Goal: Transaction & Acquisition: Purchase product/service

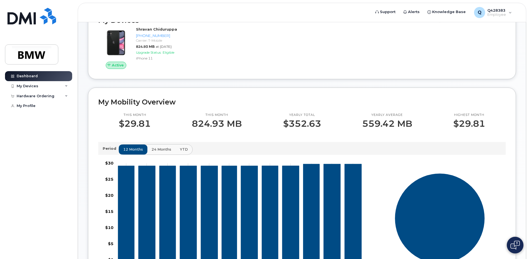
scroll to position [55, 0]
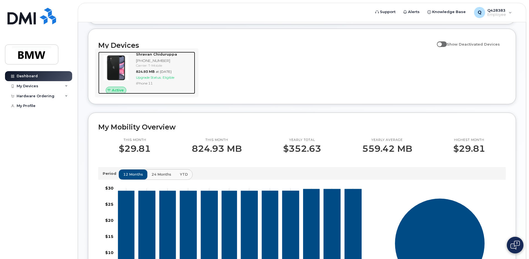
click at [161, 79] on span "Upgrade Status:" at bounding box center [149, 77] width 26 height 4
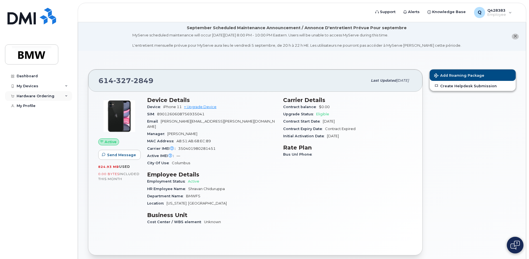
click at [41, 96] on div "Hardware Ordering" at bounding box center [36, 96] width 38 height 4
click at [32, 106] on div "New Order" at bounding box center [29, 105] width 21 height 5
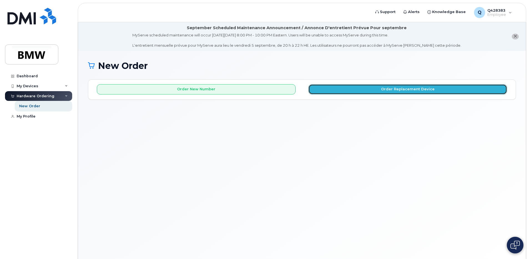
click at [343, 89] on button "Order Replacement Device" at bounding box center [407, 89] width 199 height 10
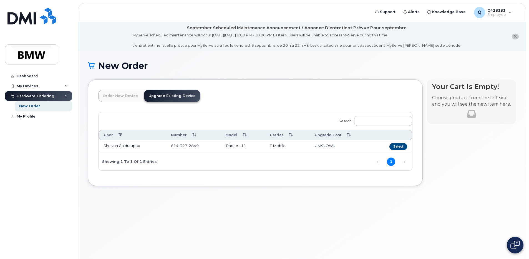
click at [245, 145] on td "iPhone - 11" at bounding box center [242, 146] width 45 height 13
click at [401, 146] on button "Select" at bounding box center [398, 146] width 18 height 7
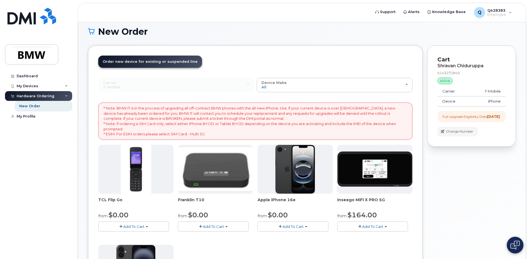
scroll to position [83, 0]
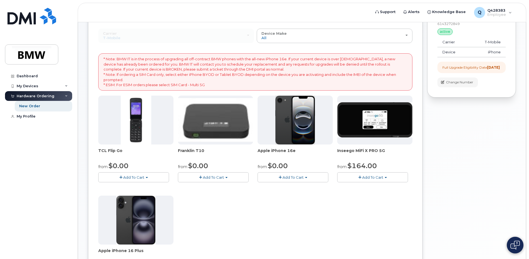
click at [291, 175] on span "Add To Cart" at bounding box center [292, 177] width 21 height 4
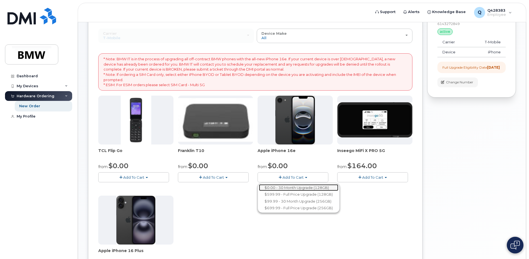
click at [295, 186] on link "$0.00 - 30 Month Upgrade (128GB)" at bounding box center [298, 187] width 79 height 7
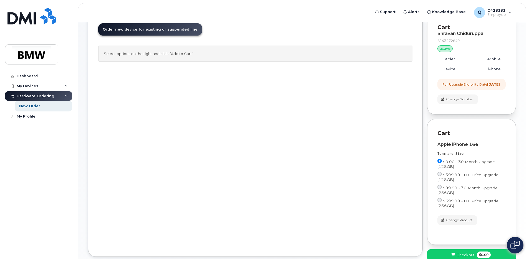
scroll to position [105, 0]
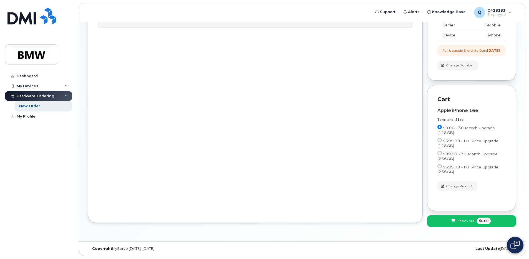
click at [472, 220] on span "Checkout" at bounding box center [465, 220] width 18 height 5
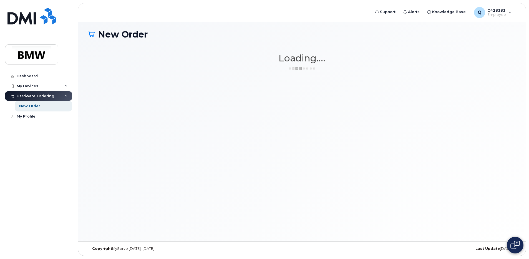
scroll to position [31, 0]
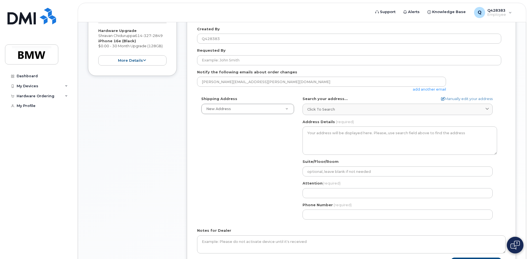
scroll to position [166, 0]
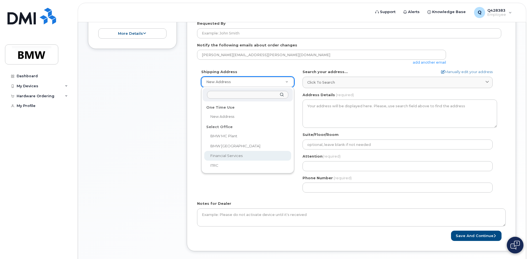
select select
type textarea "1400 City View Dr COLUMBUS OH 43215-1078 UNITED STATES Columbus Ohio 43215-1078"
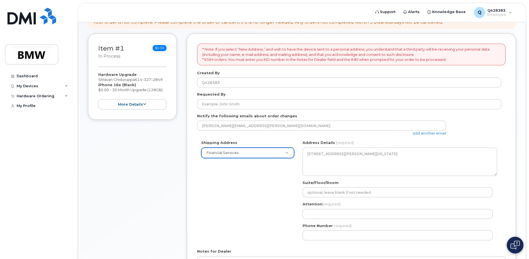
scroll to position [111, 0]
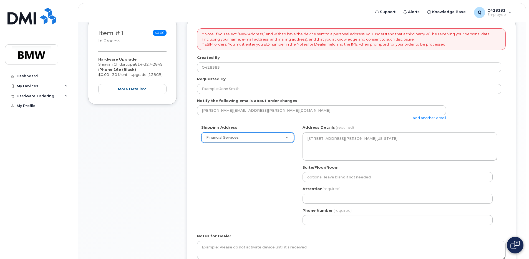
click at [225, 155] on div "Shipping Address Financial Services New Address BMW MC Plant BMW North America …" at bounding box center [349, 177] width 304 height 104
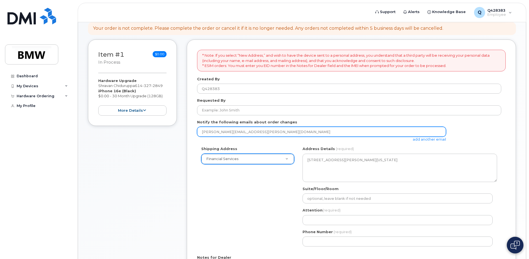
scroll to position [89, 0]
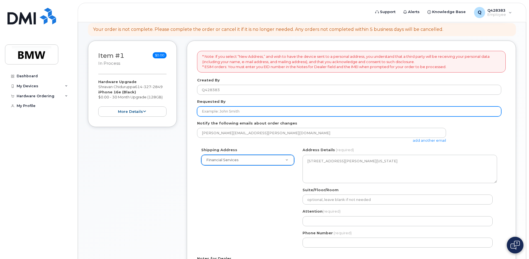
click at [231, 114] on input "Requested By" at bounding box center [349, 111] width 304 height 10
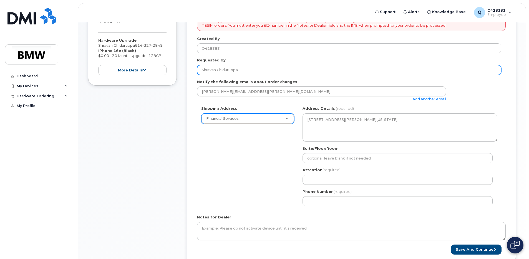
scroll to position [172, 0]
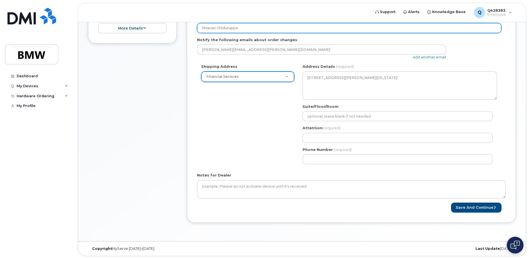
type input "Shravan Chiduruppa"
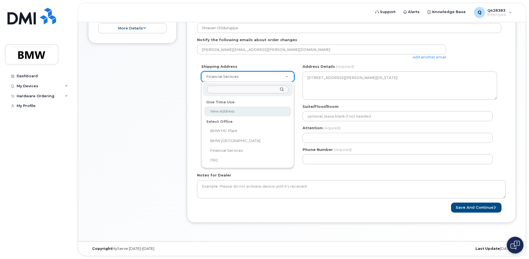
select select
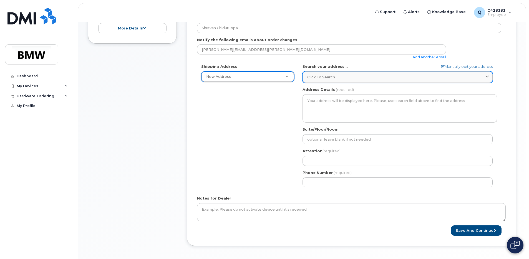
click at [347, 79] on div "Click to search" at bounding box center [397, 76] width 181 height 5
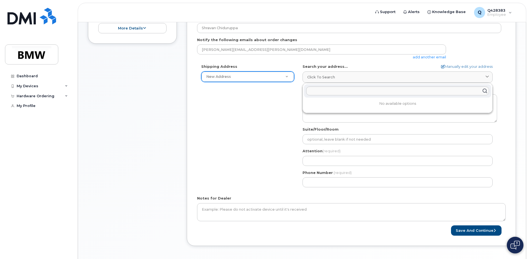
click at [246, 123] on div "Shipping Address New Address New Address BMW MC Plant BMW North America Financi…" at bounding box center [349, 127] width 304 height 127
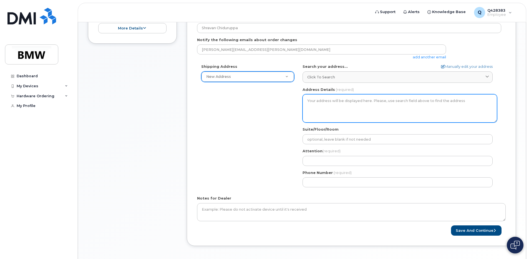
click at [366, 96] on textarea "Address Details" at bounding box center [399, 108] width 195 height 28
click at [348, 99] on textarea "Address Details" at bounding box center [399, 108] width 195 height 28
click at [313, 105] on textarea "Address Details" at bounding box center [399, 108] width 195 height 28
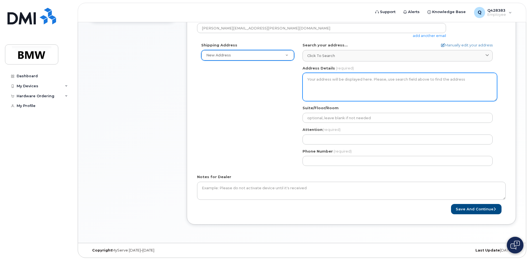
scroll to position [195, 0]
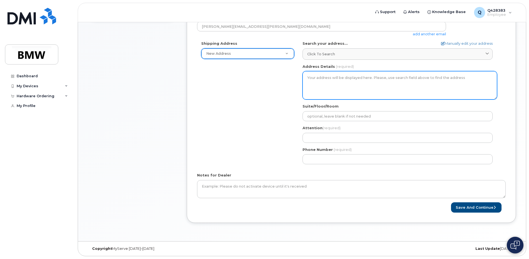
click at [332, 81] on textarea "Address Details" at bounding box center [399, 85] width 195 height 28
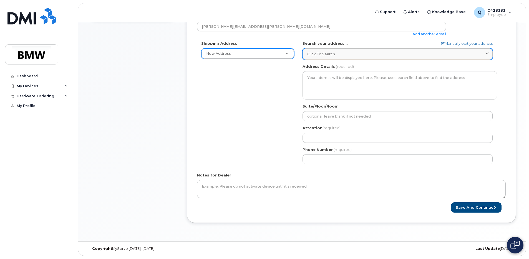
click at [348, 53] on div "Click to search" at bounding box center [397, 53] width 181 height 5
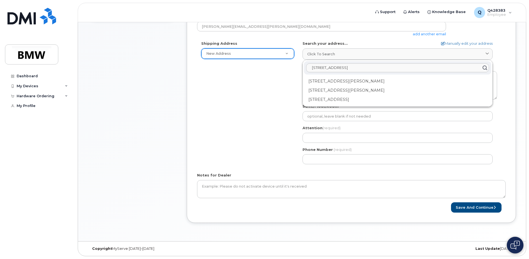
click at [353, 68] on input "915 Farmington Lane,Delawa" at bounding box center [397, 67] width 183 height 9
type input "915 Farmington Lane, Delawa"
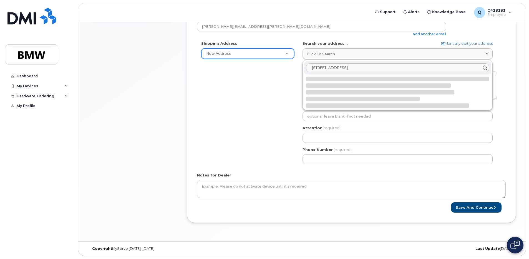
click at [379, 67] on input "915 Farmington Lane, Delawa" at bounding box center [397, 67] width 183 height 9
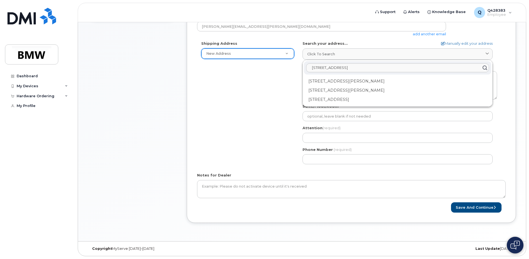
click at [379, 67] on input "915 Farmington Lane, Delawa" at bounding box center [397, 67] width 183 height 9
drag, startPoint x: 368, startPoint y: 69, endPoint x: 266, endPoint y: 70, distance: 102.4
click at [266, 70] on div "Shipping Address New Address New Address BMW MC Plant BMW North America Financi…" at bounding box center [349, 104] width 304 height 127
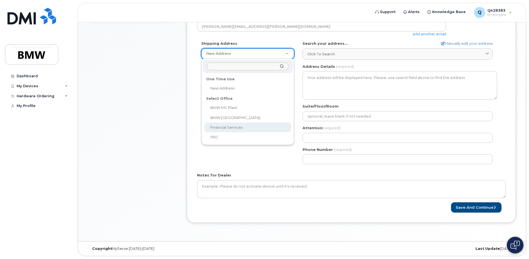
select select
type textarea "1400 City View Dr COLUMBUS OH 43215-1078 UNITED STATES Columbus Ohio 43215-1078"
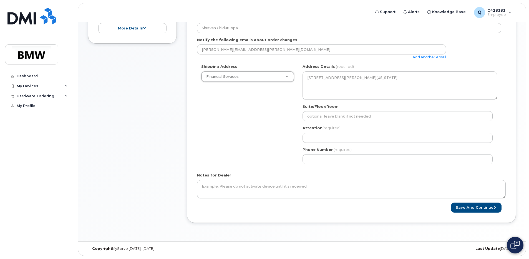
scroll to position [172, 0]
click at [471, 206] on button "Save and Continue" at bounding box center [476, 207] width 50 height 10
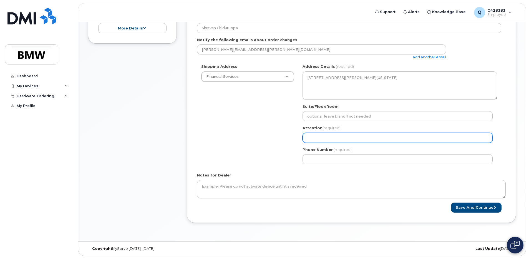
select select
type input "S"
select select
type input "Sh"
select select
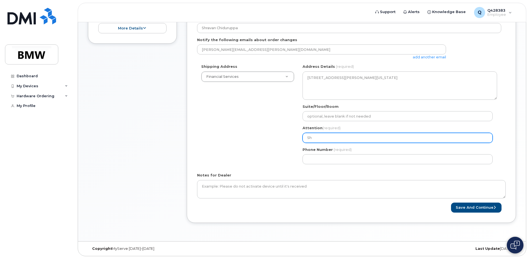
type input "Shr"
select select
type input "Shra"
select select
type input "Shrav"
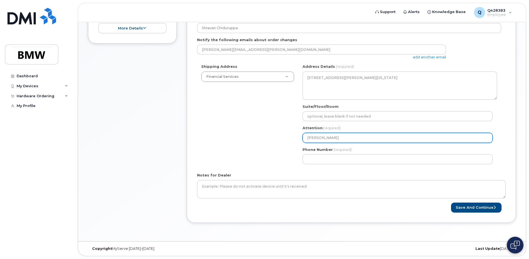
select select
type input "Shrava"
select select
type input "Shravan"
select select
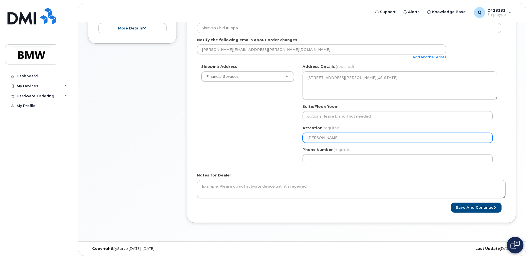
type input "Shravan C"
select select
type input "Shravan Ch"
select select
type input "Shravan Chi"
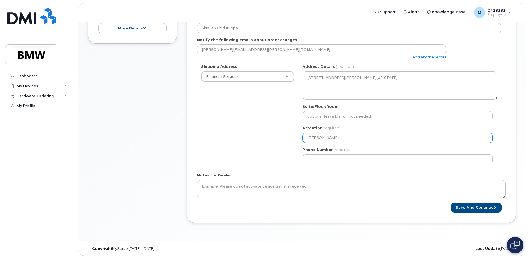
select select
type input "Shravan Chid"
select select
type input "Shravan Chidu"
select select
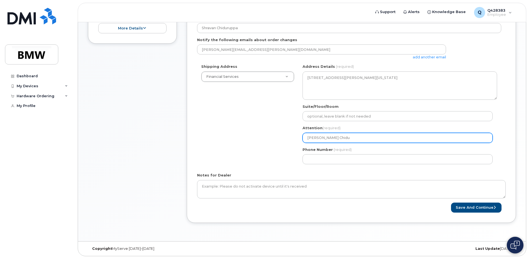
type input "Shravan Chidur"
select select
type input "Shravan Chiduru"
select select
type input "Shravan Chidurup"
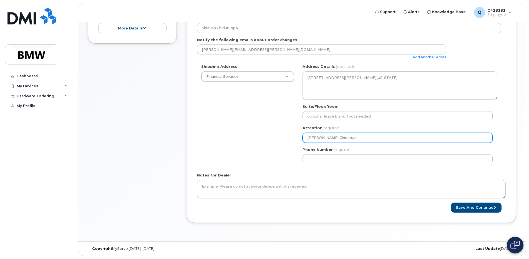
select select
type input "Shravan Chidurupp"
select select
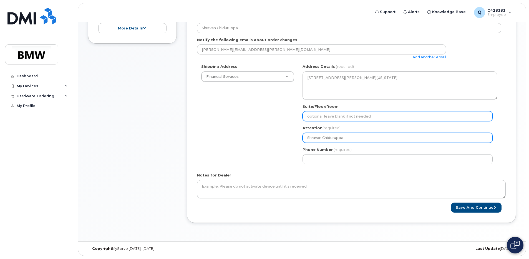
type input "Shravan Chiduruppa"
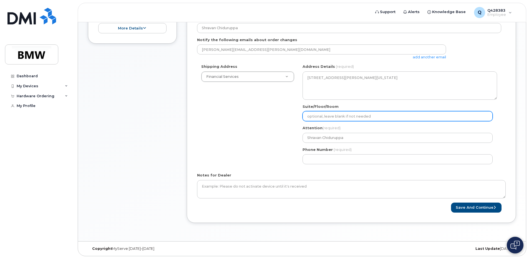
click at [327, 114] on input "Suite/Floor/Room" at bounding box center [397, 116] width 190 height 10
select select
type input "4"
select select
type input "4t"
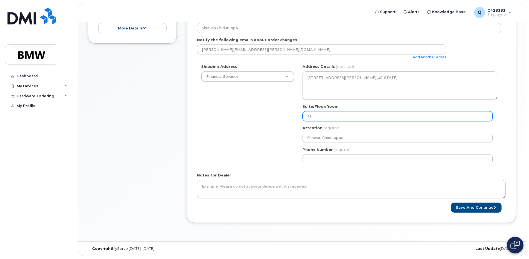
select select
type input "4th"
select select
type input "4th f"
select select
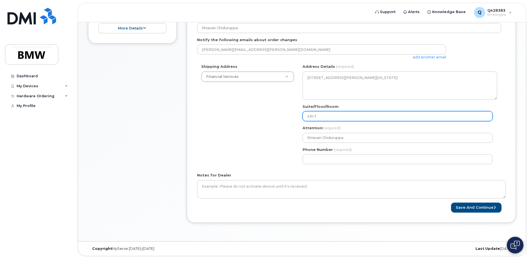
type input "4th fl"
select select
type input "4th flo"
select select
type input "4th floo"
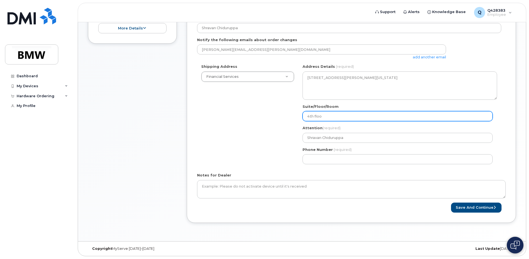
select select
type input "4th floor"
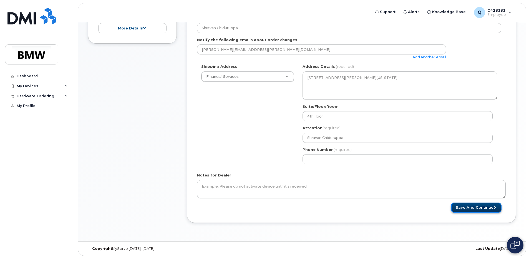
click at [472, 204] on button "Save and Continue" at bounding box center [476, 207] width 50 height 10
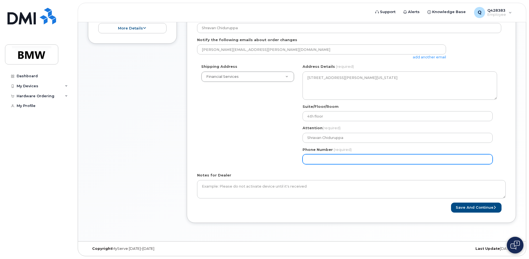
select select
type input "614843356"
select select
type input "6148433565"
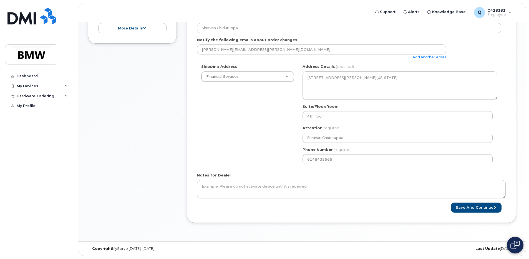
click at [258, 202] on form "* Note: If you select “New Address,” and wish to have the device sent to a pers…" at bounding box center [351, 90] width 309 height 245
click at [487, 206] on button "Save and Continue" at bounding box center [476, 207] width 50 height 10
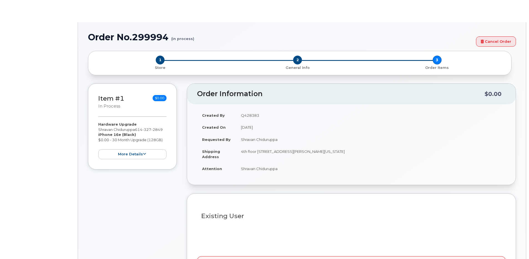
select select "1896266"
type input "1895583"
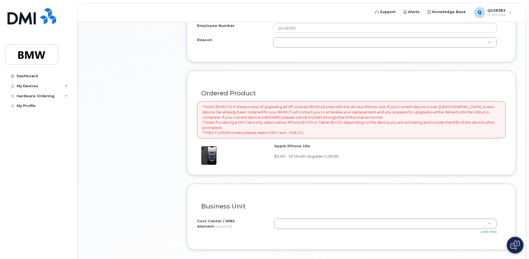
scroll to position [361, 0]
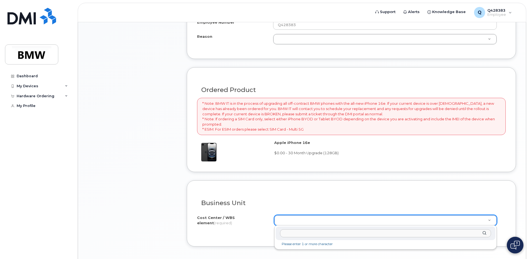
click at [315, 244] on li "Please enter 1 or more character" at bounding box center [386, 244] width 218 height 6
click at [483, 233] on div at bounding box center [386, 233] width 220 height 14
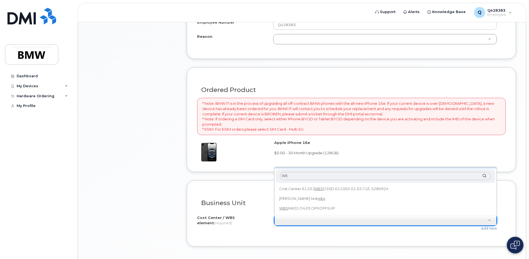
type input "W"
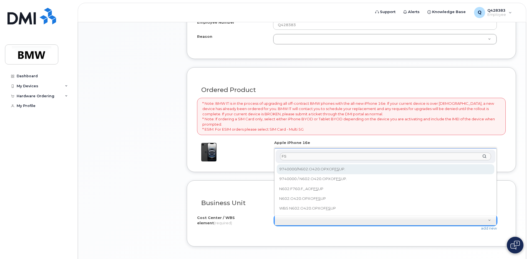
type input "F"
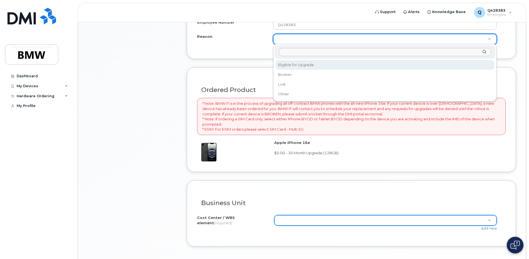
select select "eligible_for_upgrade"
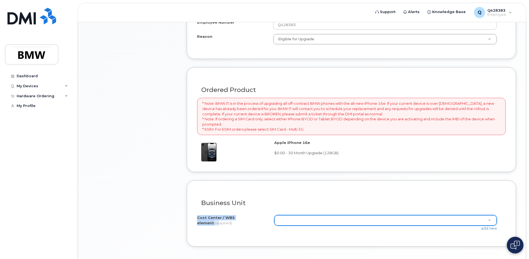
drag, startPoint x: 196, startPoint y: 216, endPoint x: 255, endPoint y: 218, distance: 59.4
click at [255, 218] on div "Business Unit I know the accounting codes Cost Center / WBS element (required) …" at bounding box center [351, 213] width 329 height 66
click at [232, 220] on span "(required)" at bounding box center [223, 222] width 18 height 4
drag, startPoint x: 195, startPoint y: 217, endPoint x: 259, endPoint y: 217, distance: 63.3
click at [259, 217] on div "Business Unit I know the accounting codes Cost Center / WBS element (required) …" at bounding box center [351, 213] width 329 height 66
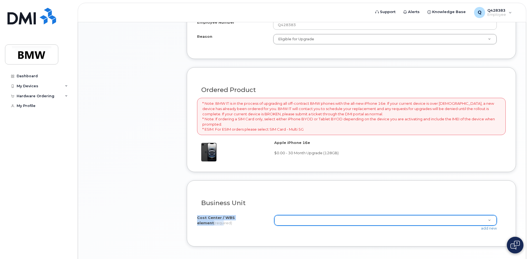
copy label "Cost Center / WBS element (requ"
click at [219, 225] on div "Cost Center / WBS element (required) Unknown add new" at bounding box center [351, 223] width 309 height 16
drag, startPoint x: 224, startPoint y: 218, endPoint x: 251, endPoint y: 217, distance: 26.9
click at [251, 217] on label "Cost Center / WBS element (required)" at bounding box center [233, 220] width 73 height 10
copy label "WBS element ("
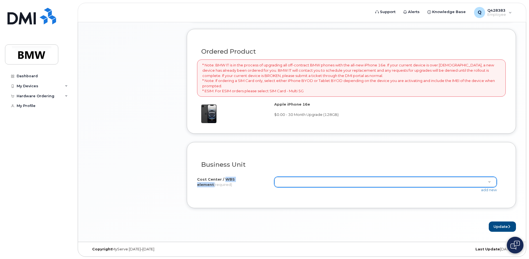
scroll to position [400, 0]
click at [318, 122] on div "Apple iPhone 16e $0.00 - 30 Month Upgrade (128GB)" at bounding box center [351, 111] width 309 height 21
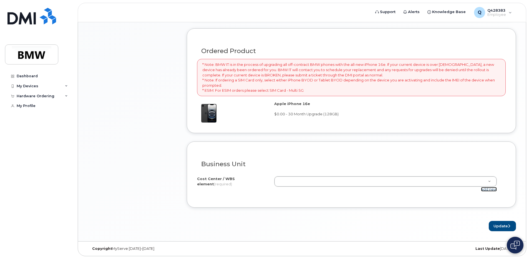
click at [487, 189] on link "add new" at bounding box center [489, 189] width 16 height 4
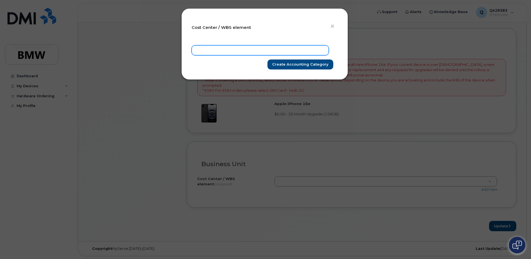
click at [229, 52] on input "text" at bounding box center [259, 50] width 137 height 10
click at [335, 25] on button "×" at bounding box center [334, 26] width 8 height 8
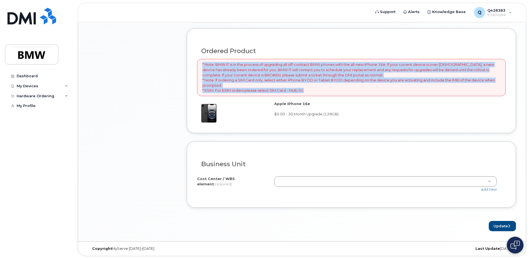
drag, startPoint x: 309, startPoint y: 92, endPoint x: 199, endPoint y: 62, distance: 114.2
click at [199, 62] on div "* Note: BMW IT is in the process of upgrading all off-contract BMW phones with …" at bounding box center [351, 77] width 309 height 37
copy p "* Note: BMW IT is in the process of upgrading all off-contract BMW phones with …"
click at [258, 79] on p "* Note: BMW IT is in the process of upgrading all off-contract BMW phones with …" at bounding box center [351, 77] width 298 height 31
drag, startPoint x: 223, startPoint y: 85, endPoint x: 202, endPoint y: 64, distance: 29.6
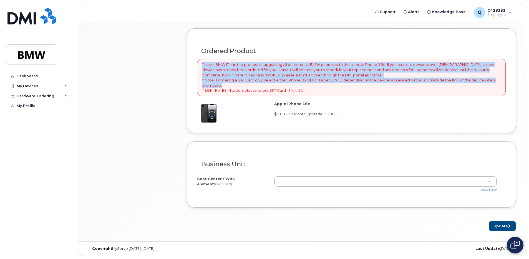
click at [202, 64] on div "* Note: BMW IT is in the process of upgrading all off-contract BMW phones with …" at bounding box center [351, 77] width 309 height 37
copy p "* Note: BMW IT is in the process of upgrading all off-contract BMW phones with …"
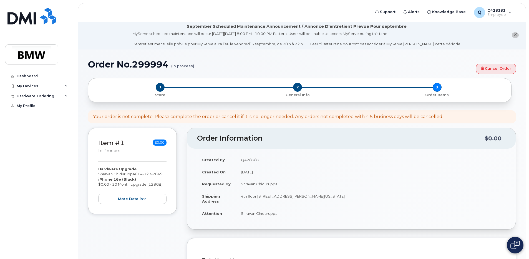
scroll to position [0, 0]
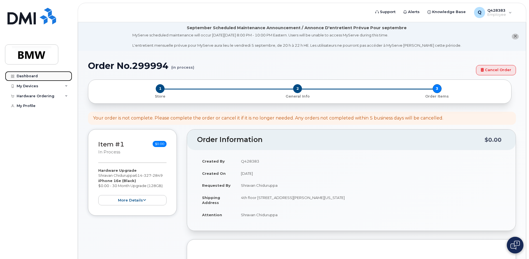
click at [31, 74] on div "Dashboard" at bounding box center [27, 76] width 21 height 4
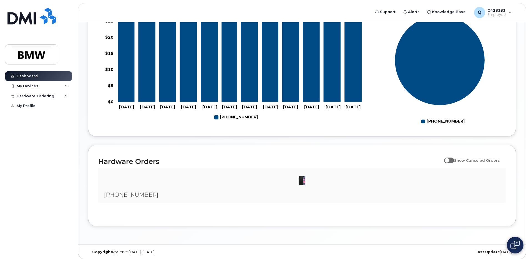
scroll to position [247, 0]
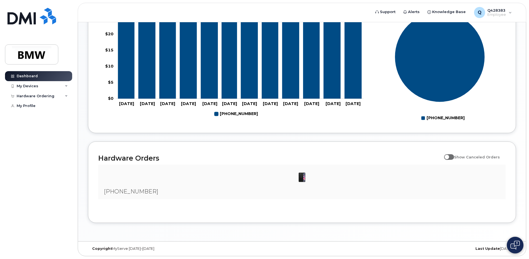
click at [130, 192] on span "[PHONE_NUMBER]" at bounding box center [131, 191] width 54 height 7
click at [119, 189] on span "[PHONE_NUMBER]" at bounding box center [131, 191] width 54 height 7
click at [118, 193] on span "[PHONE_NUMBER]" at bounding box center [131, 191] width 54 height 7
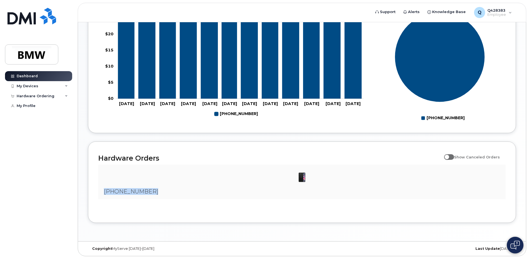
click at [302, 177] on img at bounding box center [301, 176] width 11 height 11
click at [42, 97] on div "Hardware Ordering" at bounding box center [36, 96] width 38 height 4
click at [36, 105] on div "My Orders" at bounding box center [29, 105] width 20 height 5
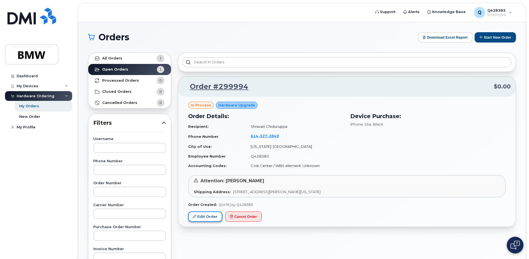
click at [213, 217] on link "Edit Order" at bounding box center [205, 216] width 34 height 10
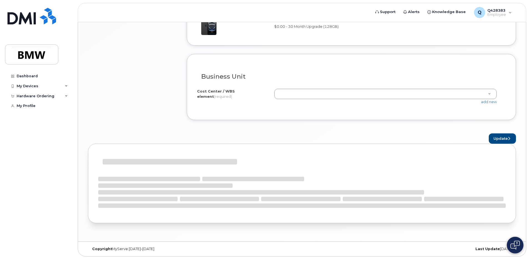
scroll to position [400, 0]
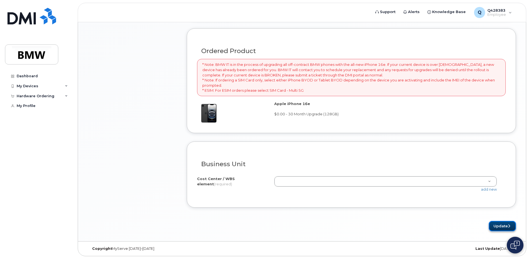
click at [500, 228] on button "Update" at bounding box center [502, 226] width 27 height 10
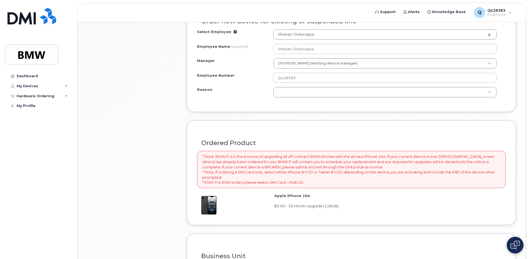
scroll to position [173, 0]
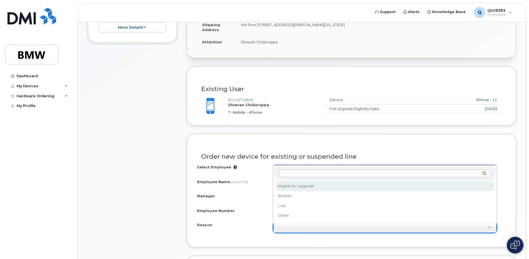
select select "eligible_for_upgrade"
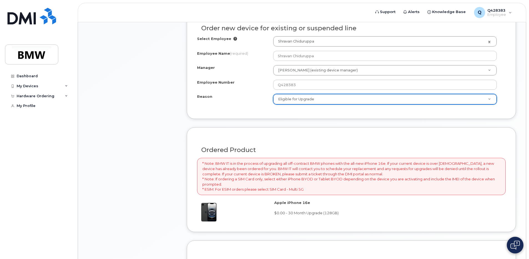
scroll to position [400, 0]
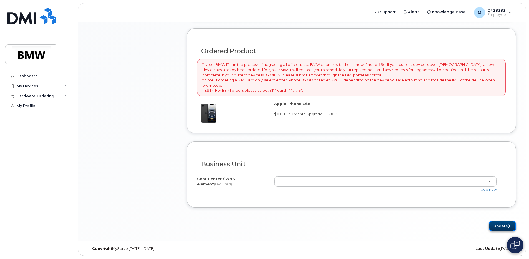
click at [493, 227] on button "Update" at bounding box center [502, 226] width 27 height 10
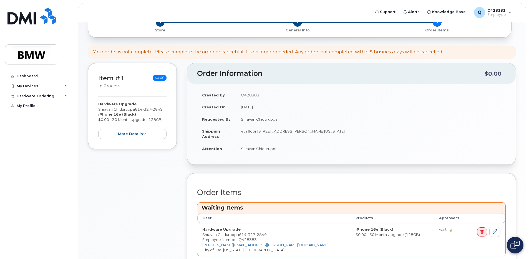
scroll to position [153, 0]
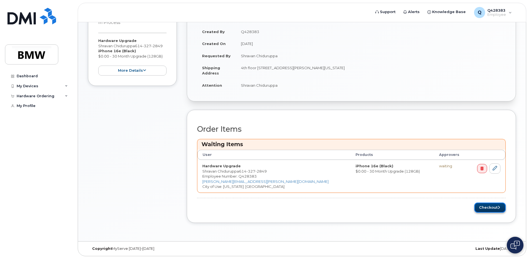
click at [480, 208] on button "Checkout" at bounding box center [489, 207] width 31 height 10
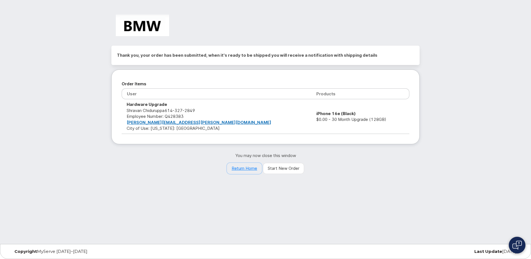
click at [238, 169] on link "Return Home" at bounding box center [244, 168] width 35 height 11
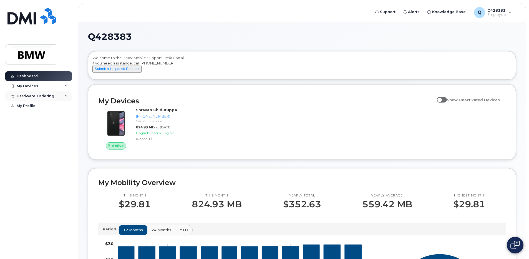
click at [26, 96] on div "Hardware Ordering" at bounding box center [36, 96] width 38 height 4
click at [27, 105] on div "My Orders" at bounding box center [29, 105] width 20 height 5
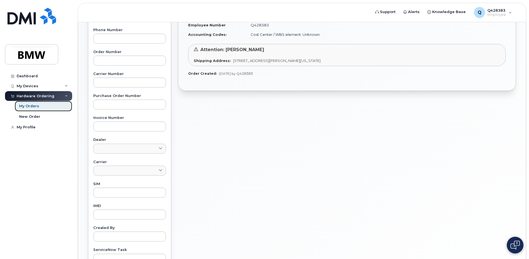
scroll to position [205, 0]
